Goal: Download file/media

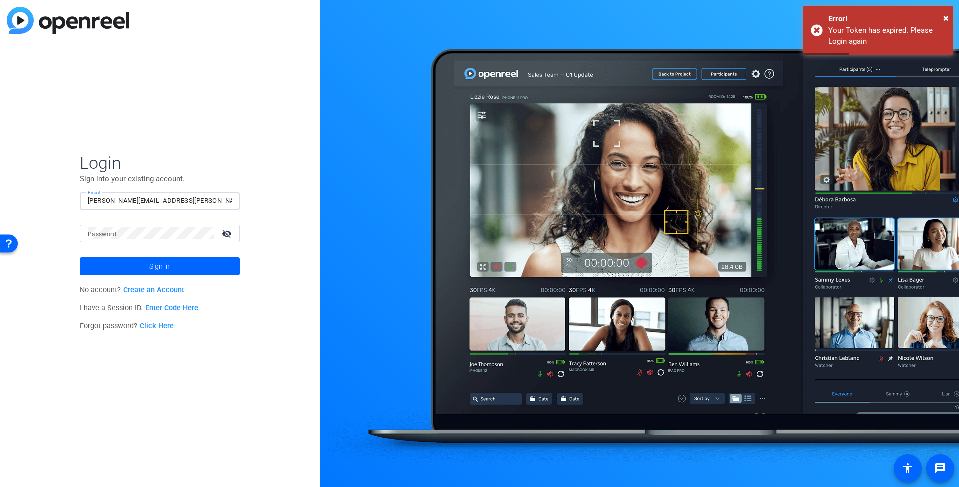
type input "[PERSON_NAME][EMAIL_ADDRESS][PERSON_NAME][DOMAIN_NAME]"
click at [159, 266] on button "Sign in" at bounding box center [160, 266] width 160 height 18
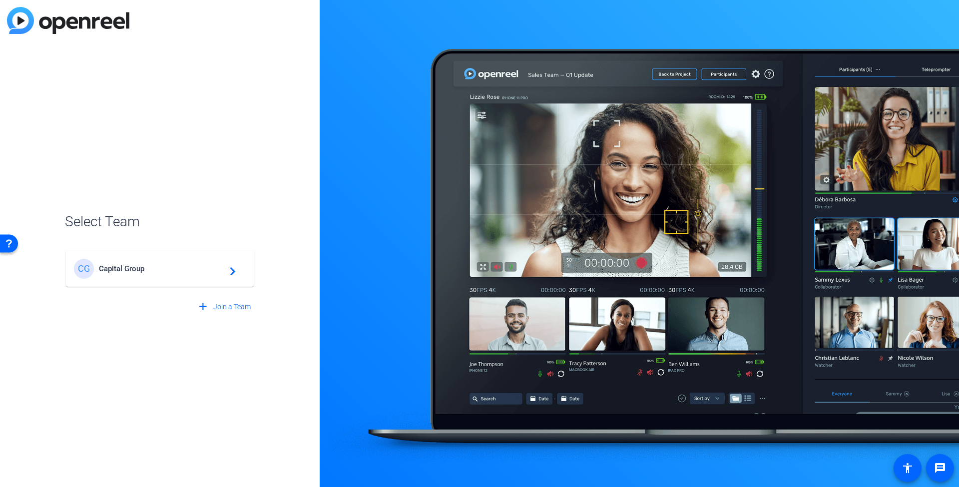
click at [111, 267] on span "Capital Group" at bounding box center [161, 268] width 125 height 9
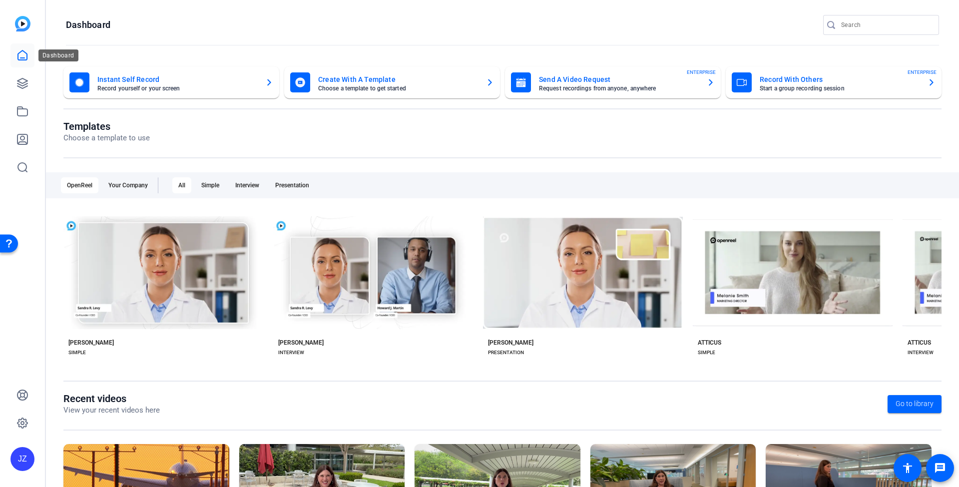
click at [28, 55] on link at bounding box center [22, 55] width 24 height 24
click at [26, 90] on link at bounding box center [22, 83] width 24 height 24
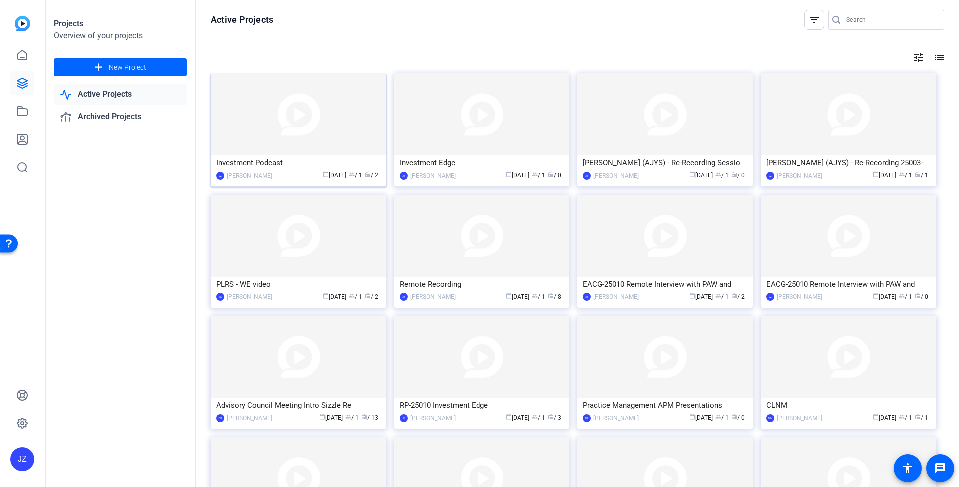
click at [300, 161] on div "Investment Podcast" at bounding box center [298, 162] width 164 height 15
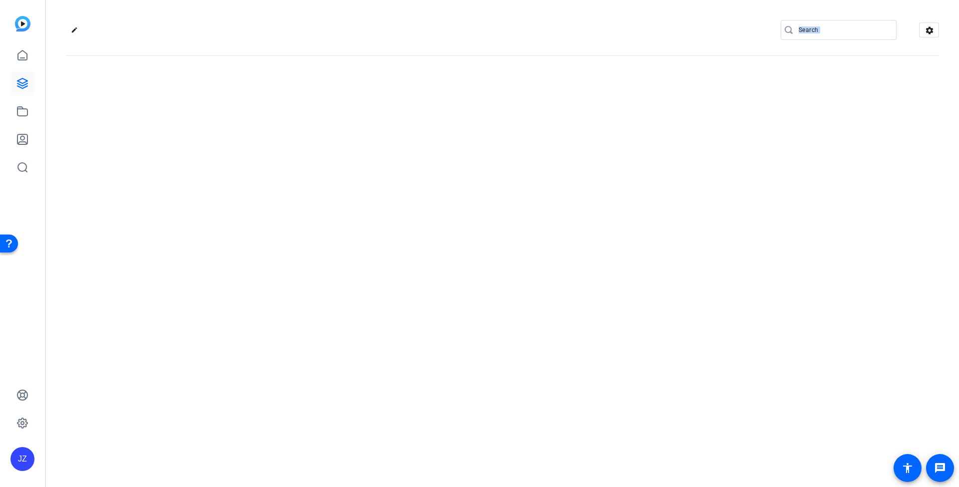
click at [300, 161] on div "edit settings" at bounding box center [502, 243] width 913 height 487
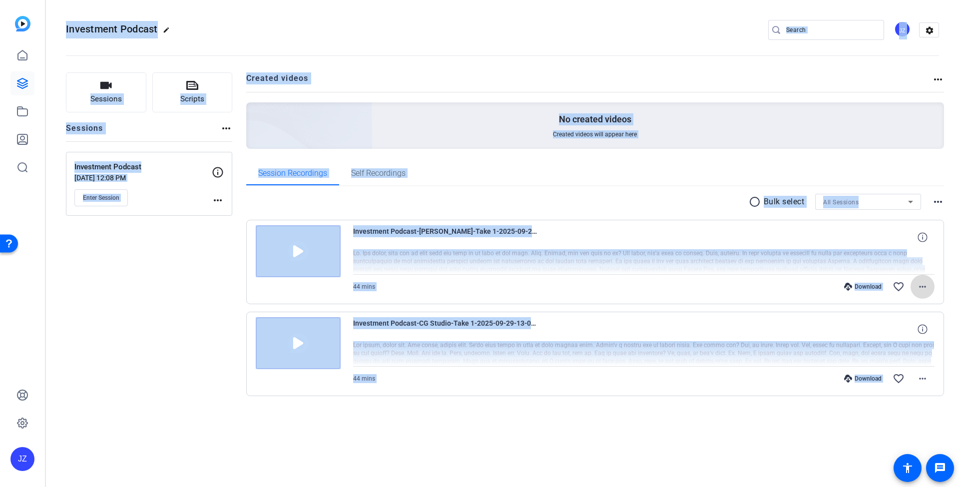
click at [922, 286] on mat-icon "more_horiz" at bounding box center [922, 287] width 12 height 12
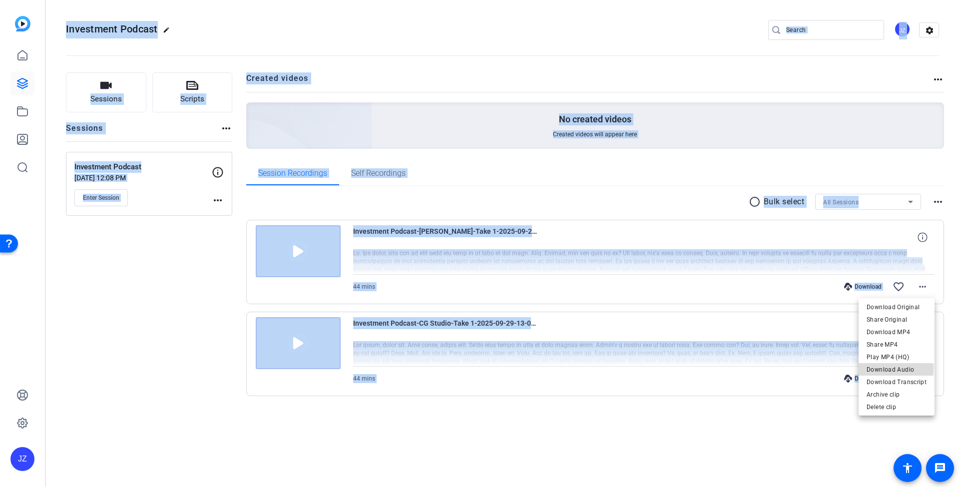
scroll to position [0, 0]
click at [890, 369] on span "Download Audio" at bounding box center [896, 370] width 60 height 12
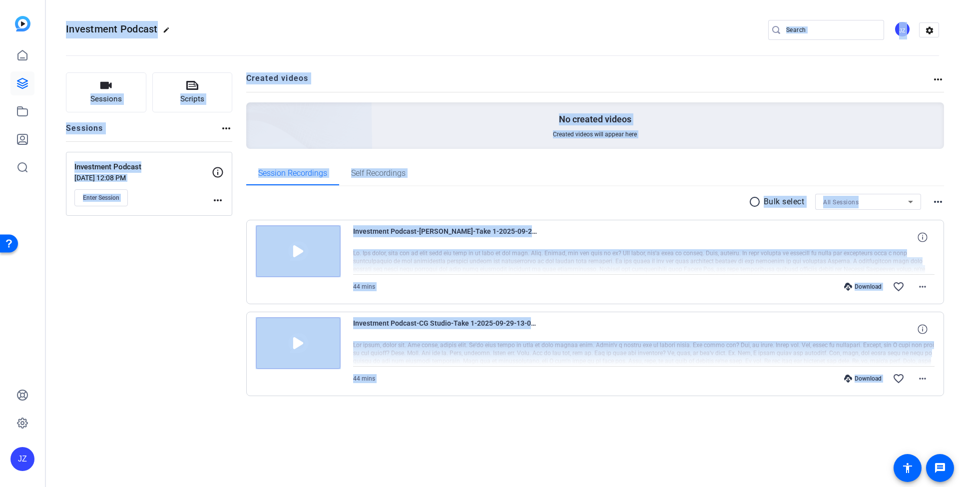
scroll to position [0, 0]
click at [919, 287] on mat-icon "more_horiz" at bounding box center [922, 287] width 12 height 12
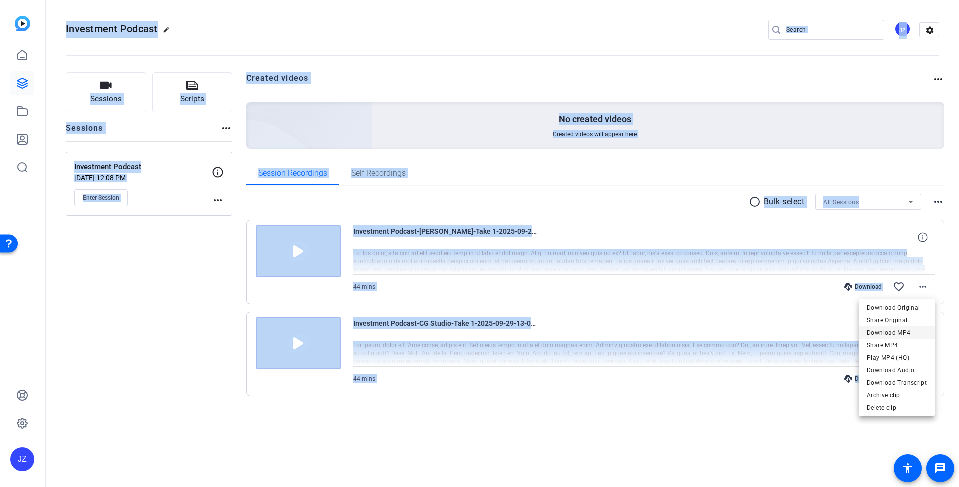
click at [904, 329] on span "Download MP4" at bounding box center [896, 333] width 60 height 12
